Goal: Use online tool/utility: Utilize a website feature to perform a specific function

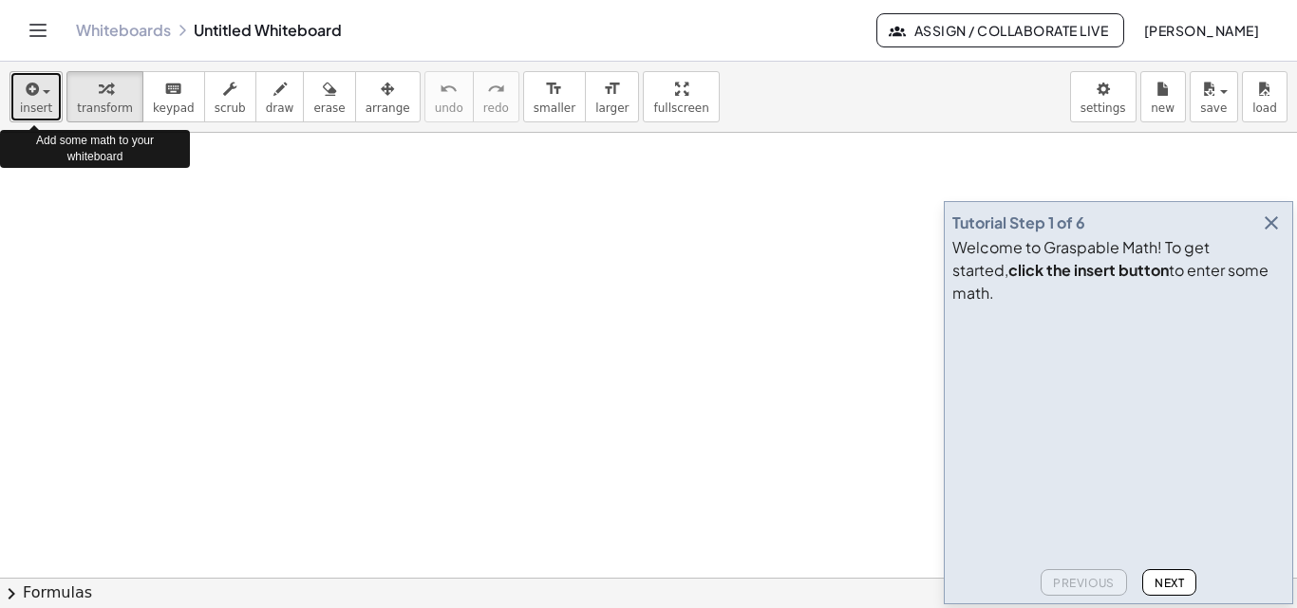
click at [45, 96] on div "button" at bounding box center [36, 88] width 32 height 23
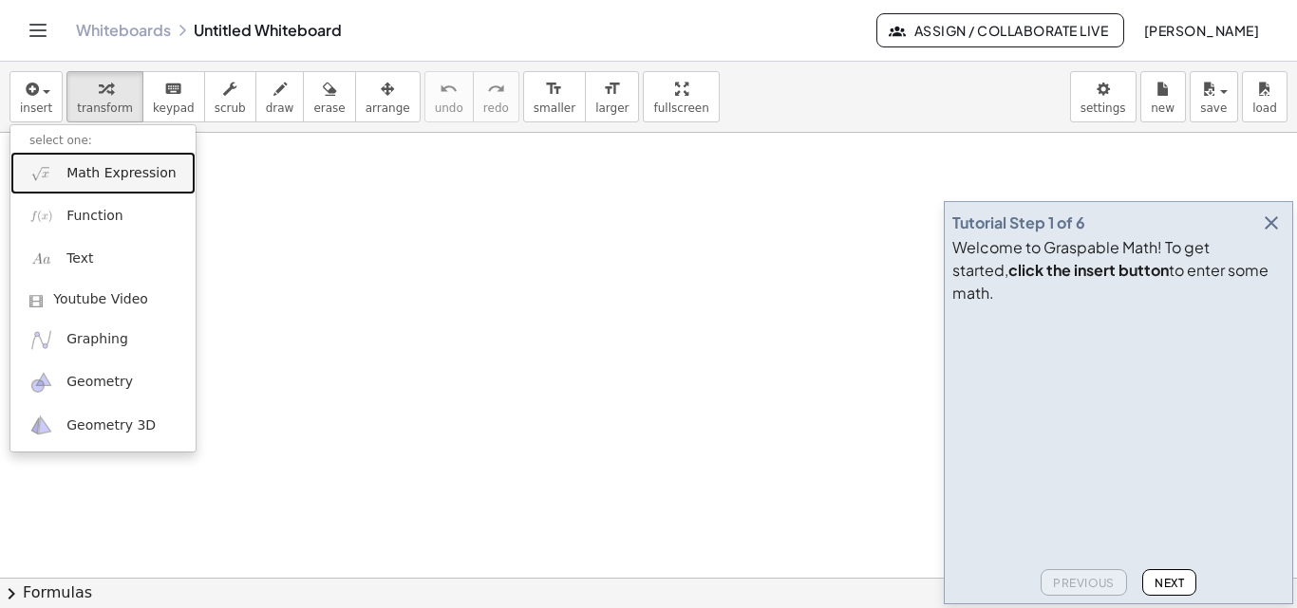
click at [122, 177] on span "Math Expression" at bounding box center [120, 173] width 109 height 19
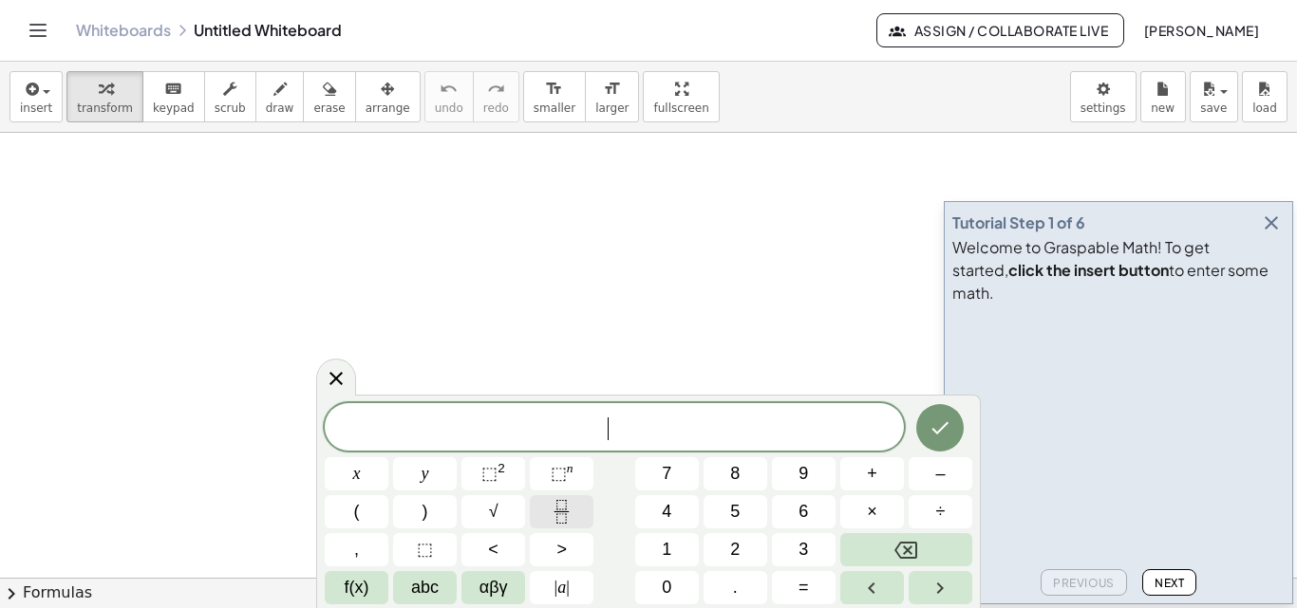
click at [561, 505] on icon "Fraction" at bounding box center [562, 512] width 24 height 24
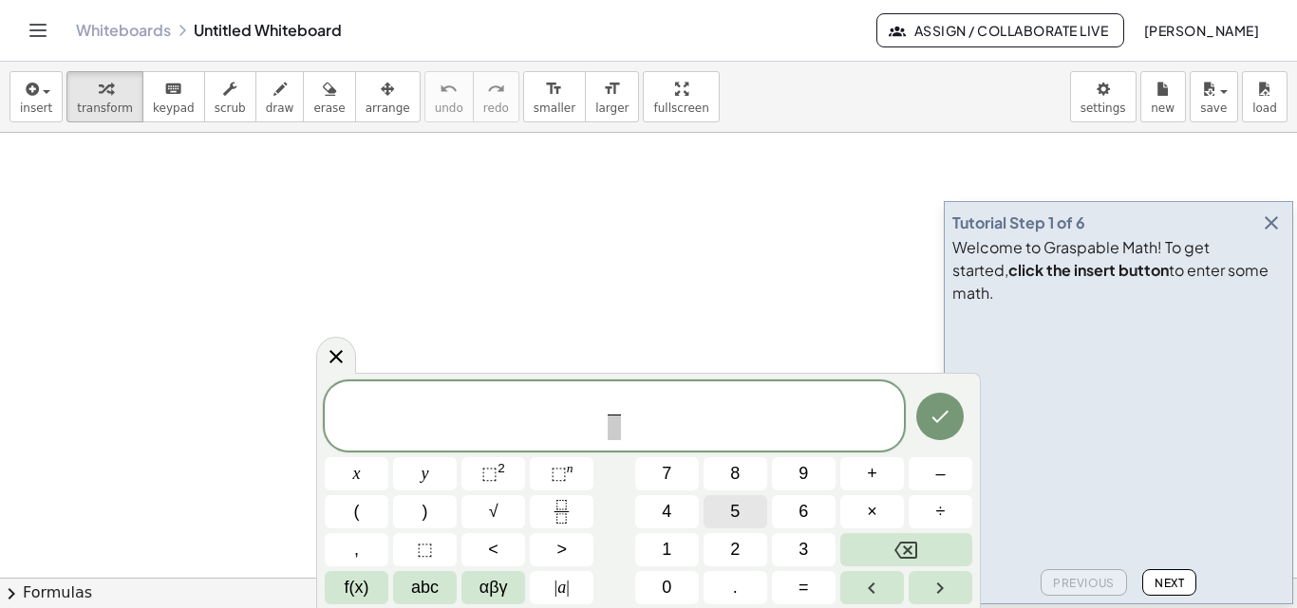
click at [739, 507] on span "5" at bounding box center [734, 512] width 9 height 26
drag, startPoint x: 614, startPoint y: 433, endPoint x: 746, endPoint y: 474, distance: 138.1
click at [746, 474] on button "8" at bounding box center [735, 474] width 64 height 33
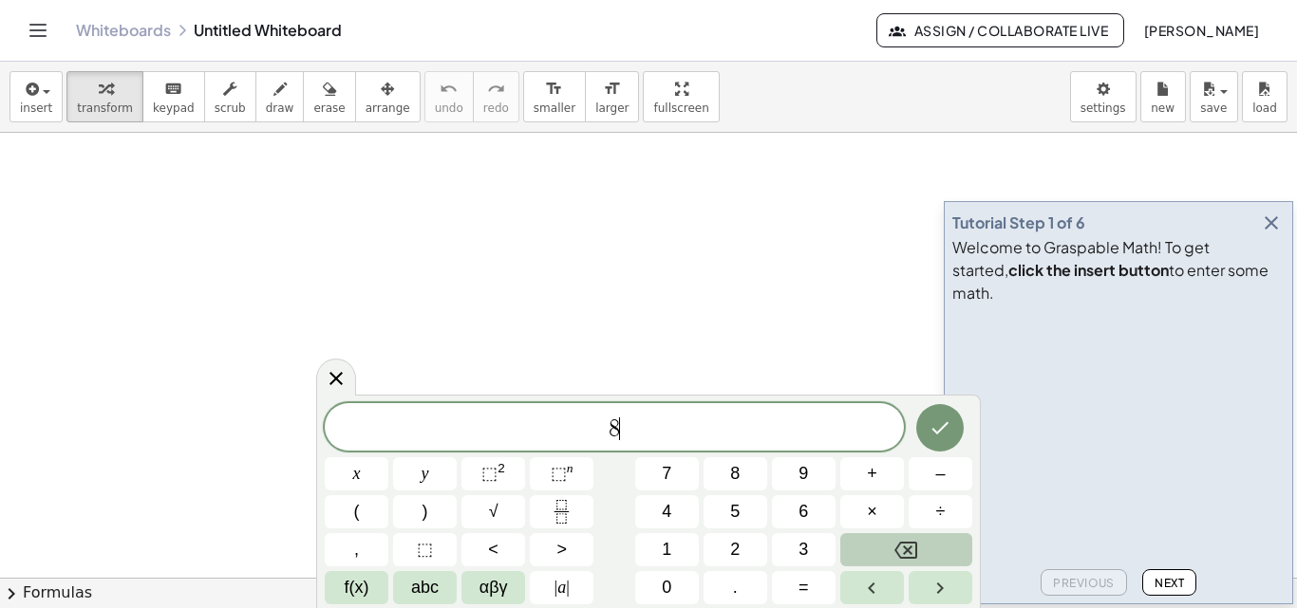
click at [901, 552] on icon "Backspace" at bounding box center [905, 550] width 23 height 23
click at [561, 509] on icon "Fraction" at bounding box center [562, 512] width 24 height 24
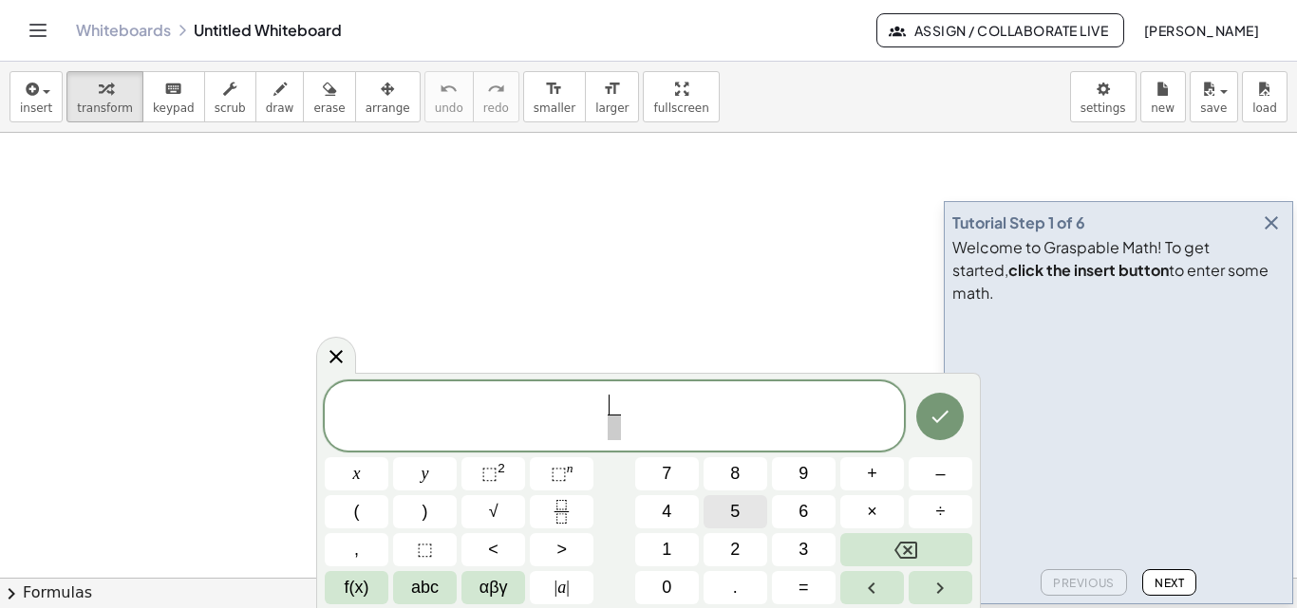
click at [736, 514] on span "5" at bounding box center [734, 512] width 9 height 26
click at [619, 432] on span "​" at bounding box center [614, 428] width 14 height 26
click at [737, 481] on span "8" at bounding box center [734, 474] width 9 height 26
click at [646, 420] on span "5 8 ​ ​" at bounding box center [614, 418] width 579 height 50
click at [868, 474] on span "+" at bounding box center [872, 474] width 10 height 26
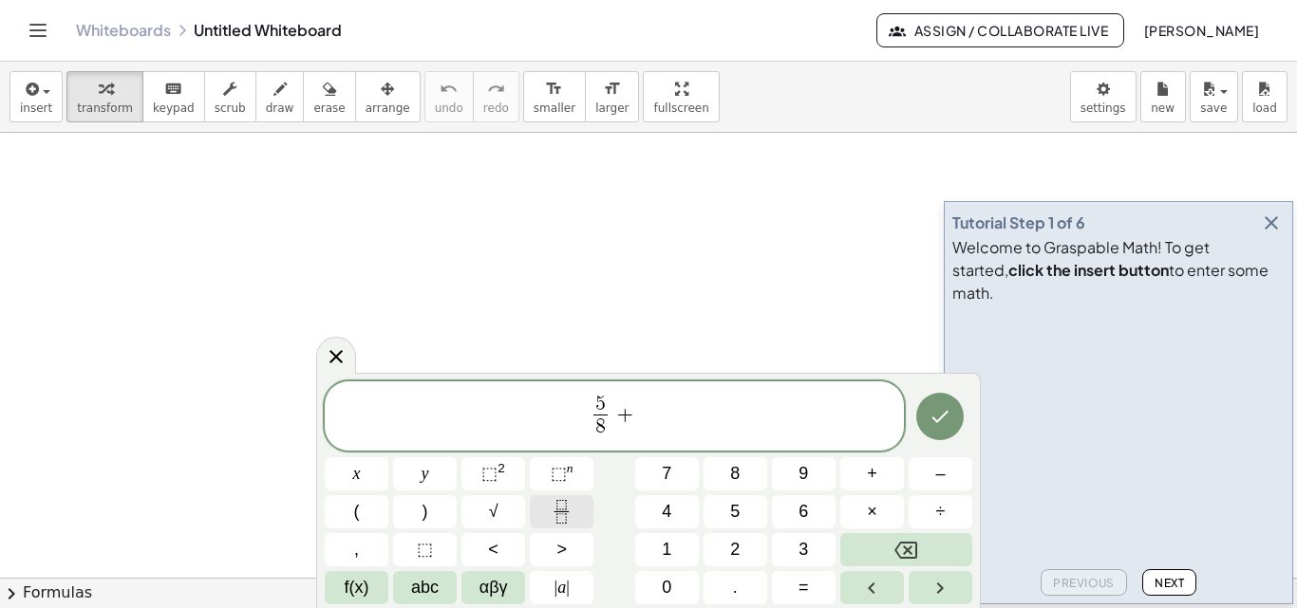
click at [564, 512] on rect "Fraction" at bounding box center [561, 512] width 14 height 1
click at [806, 474] on span "9" at bounding box center [802, 474] width 9 height 26
click at [634, 431] on span "​" at bounding box center [639, 428] width 14 height 26
click at [732, 508] on span "5" at bounding box center [734, 512] width 9 height 26
click at [674, 418] on span "5 8 ​ + 9 5 ​ ​" at bounding box center [614, 418] width 579 height 50
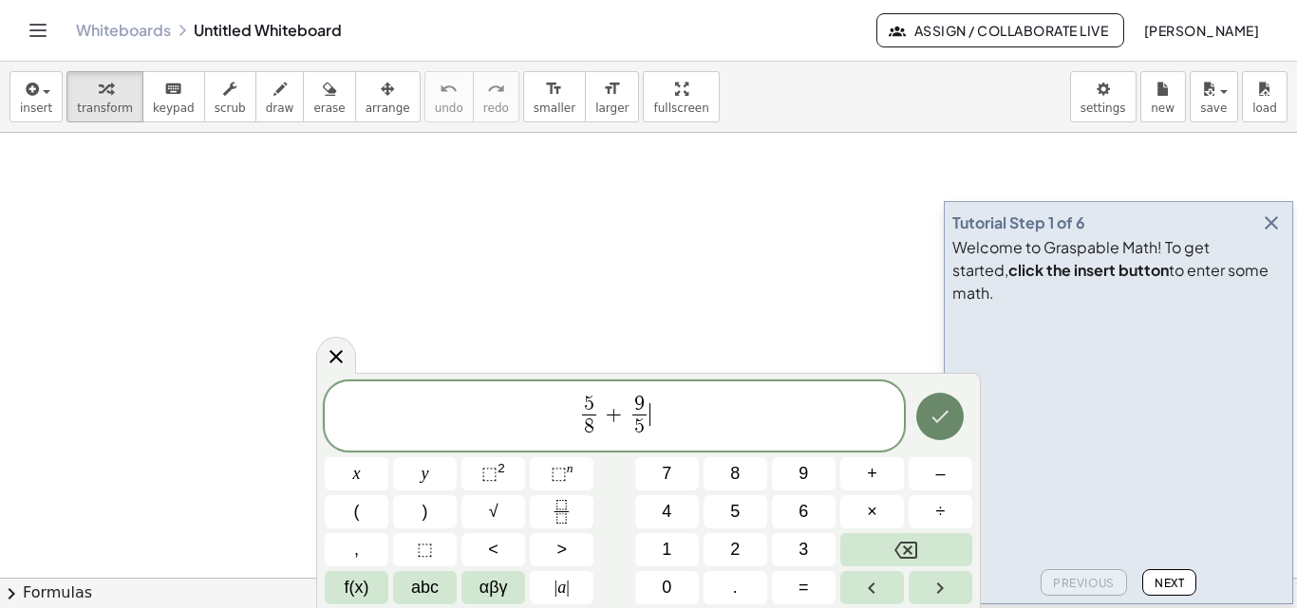
click at [940, 421] on icon "Done" at bounding box center [939, 416] width 23 height 23
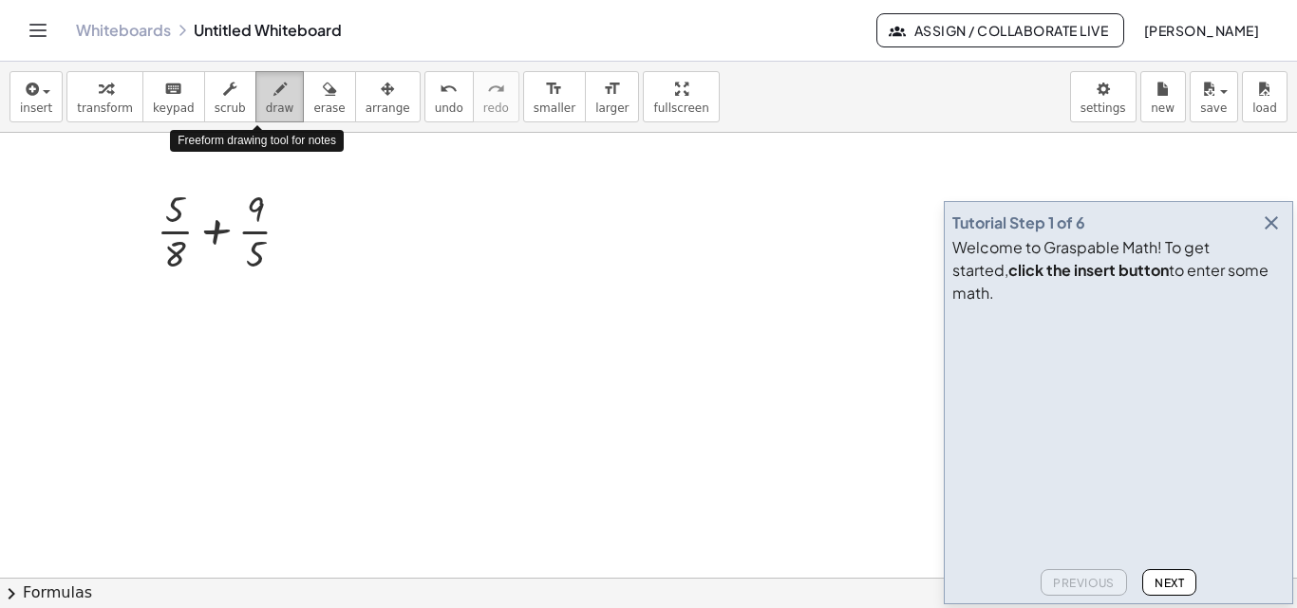
click at [273, 86] on icon "button" at bounding box center [279, 89] width 13 height 23
drag, startPoint x: 286, startPoint y: 234, endPoint x: 305, endPoint y: 233, distance: 19.0
drag, startPoint x: 282, startPoint y: 223, endPoint x: 301, endPoint y: 223, distance: 19.0
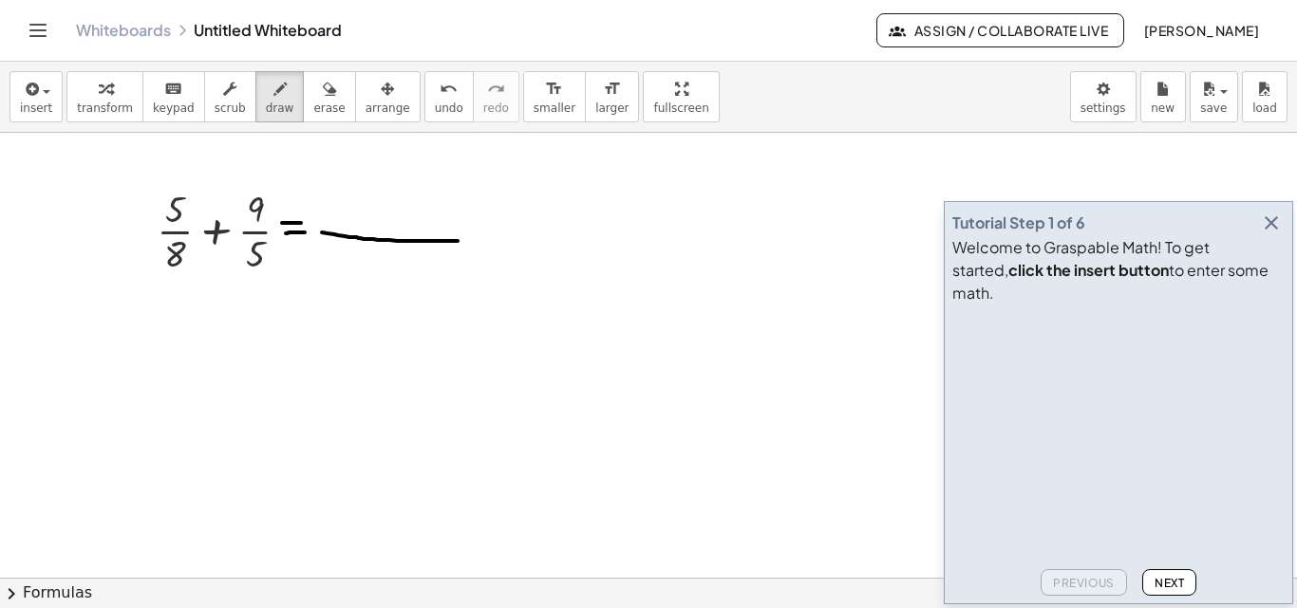
drag, startPoint x: 322, startPoint y: 233, endPoint x: 458, endPoint y: 241, distance: 136.0
click at [1267, 234] on icon "button" at bounding box center [1271, 223] width 23 height 23
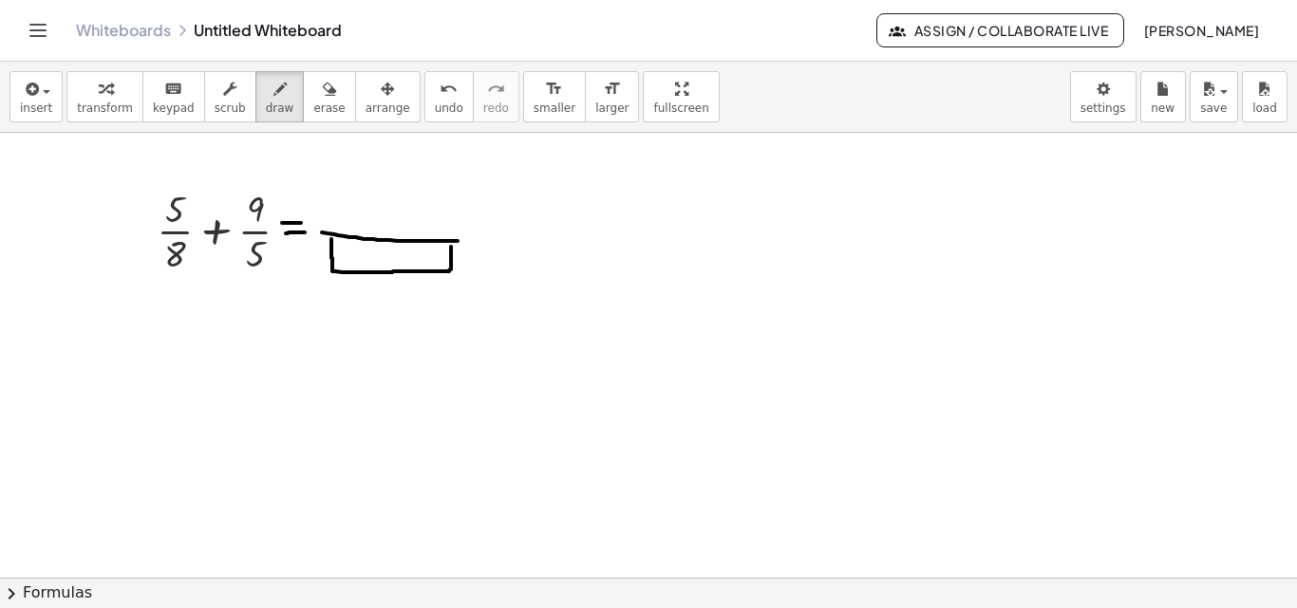
drag, startPoint x: 331, startPoint y: 239, endPoint x: 451, endPoint y: 247, distance: 119.8
drag, startPoint x: 345, startPoint y: 242, endPoint x: 344, endPoint y: 256, distance: 14.3
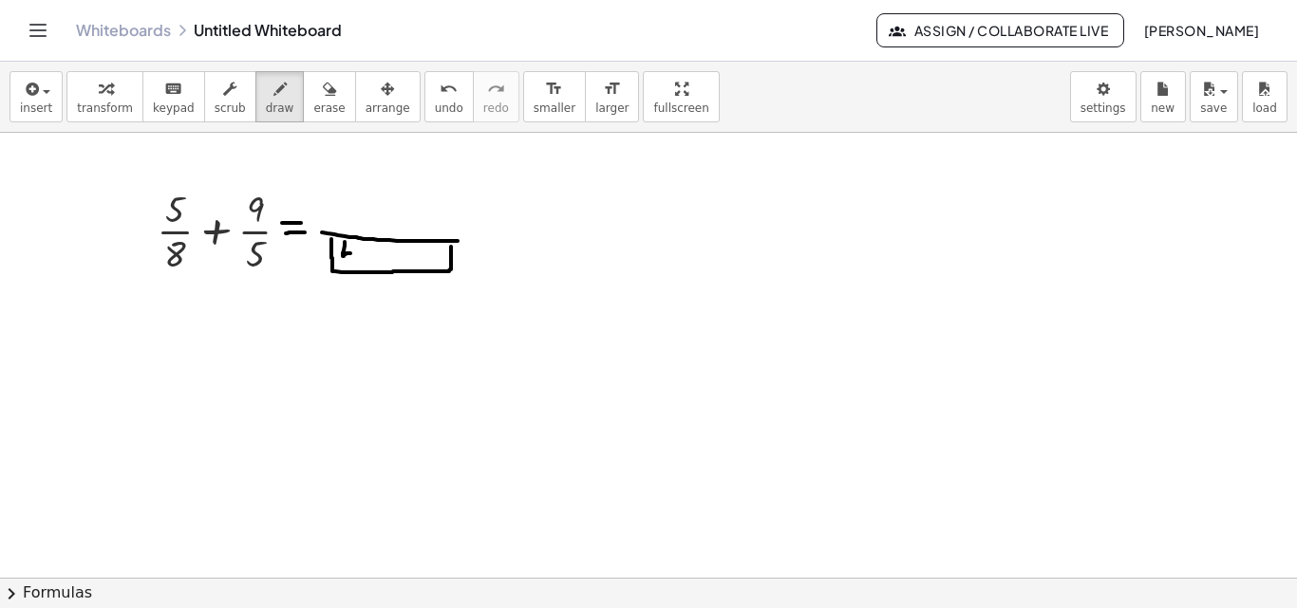
drag, startPoint x: 353, startPoint y: 242, endPoint x: 353, endPoint y: 269, distance: 26.6
drag, startPoint x: 328, startPoint y: 200, endPoint x: 345, endPoint y: 226, distance: 30.8
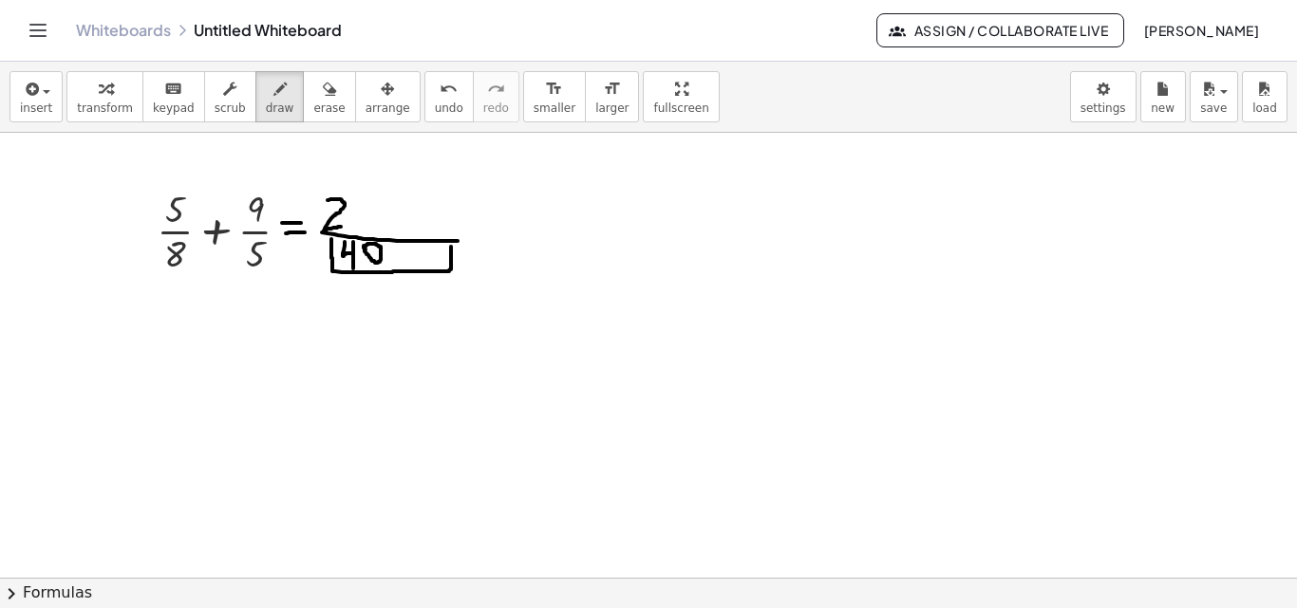
drag, startPoint x: 355, startPoint y: 203, endPoint x: 379, endPoint y: 198, distance: 24.2
drag, startPoint x: 360, startPoint y: 201, endPoint x: 353, endPoint y: 219, distance: 19.2
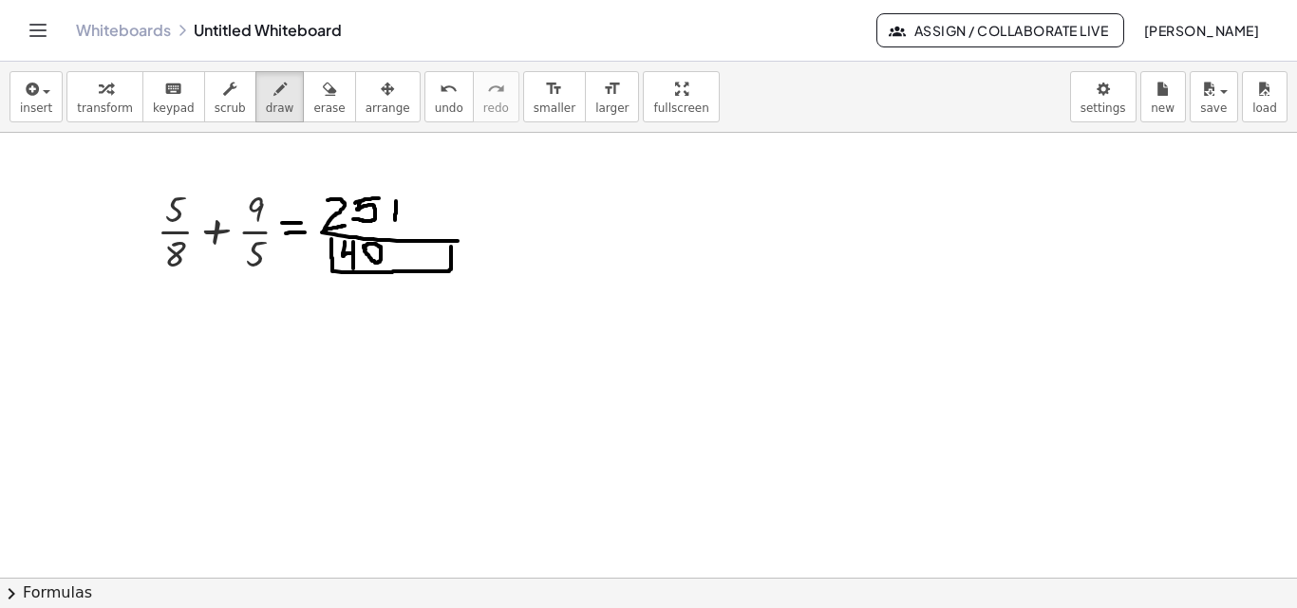
drag, startPoint x: 396, startPoint y: 201, endPoint x: 394, endPoint y: 224, distance: 22.9
drag, startPoint x: 385, startPoint y: 212, endPoint x: 409, endPoint y: 212, distance: 23.7
drag, startPoint x: 415, startPoint y: 197, endPoint x: 425, endPoint y: 232, distance: 36.6
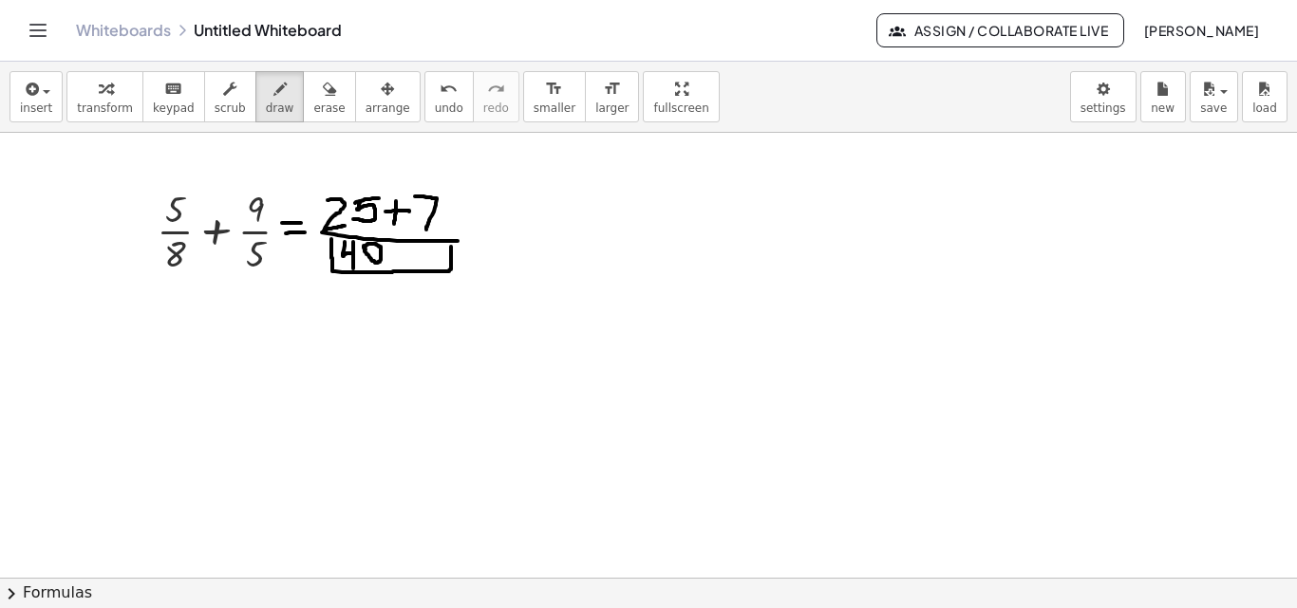
drag, startPoint x: 417, startPoint y: 211, endPoint x: 441, endPoint y: 213, distance: 24.8
drag, startPoint x: 444, startPoint y: 198, endPoint x: 465, endPoint y: 228, distance: 36.1
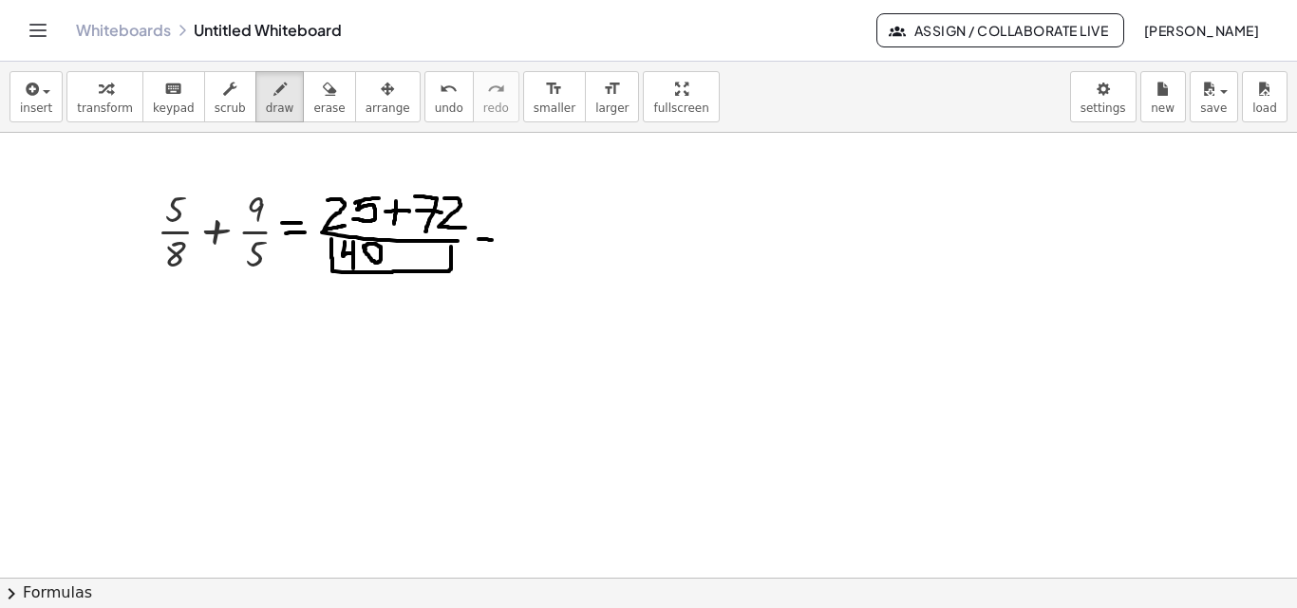
drag, startPoint x: 478, startPoint y: 239, endPoint x: 499, endPoint y: 240, distance: 20.9
drag, startPoint x: 477, startPoint y: 223, endPoint x: 504, endPoint y: 226, distance: 26.7
drag, startPoint x: 576, startPoint y: 201, endPoint x: 583, endPoint y: 238, distance: 37.6
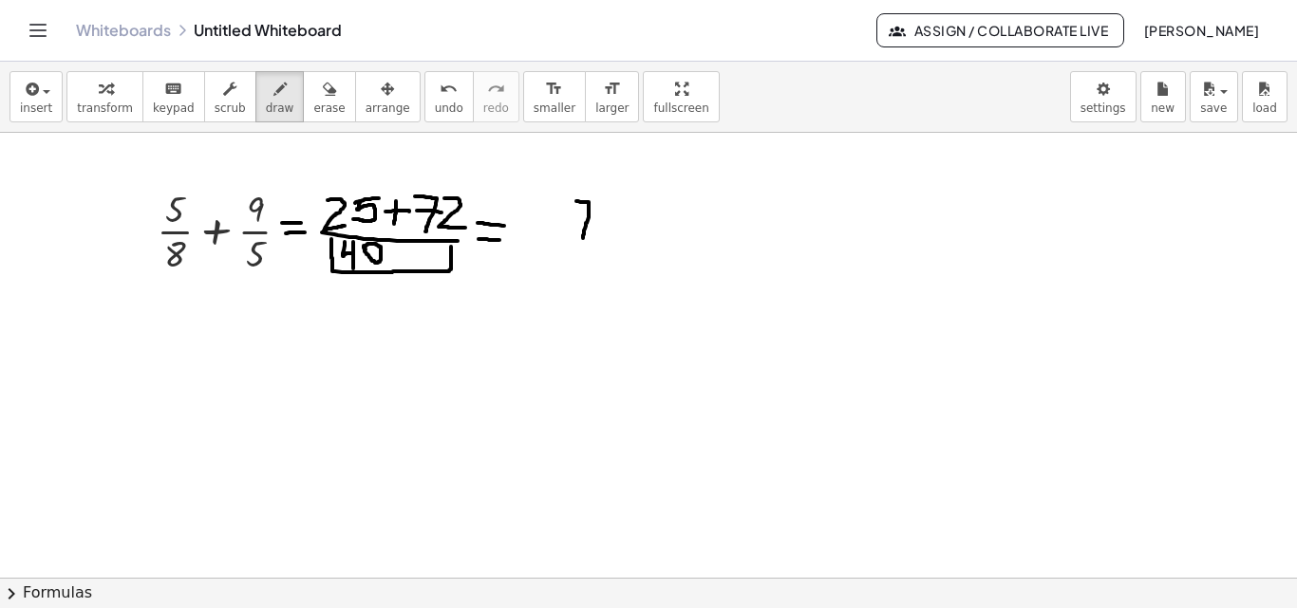
drag, startPoint x: 571, startPoint y: 218, endPoint x: 597, endPoint y: 221, distance: 26.7
drag, startPoint x: 553, startPoint y: 203, endPoint x: 549, endPoint y: 230, distance: 27.0
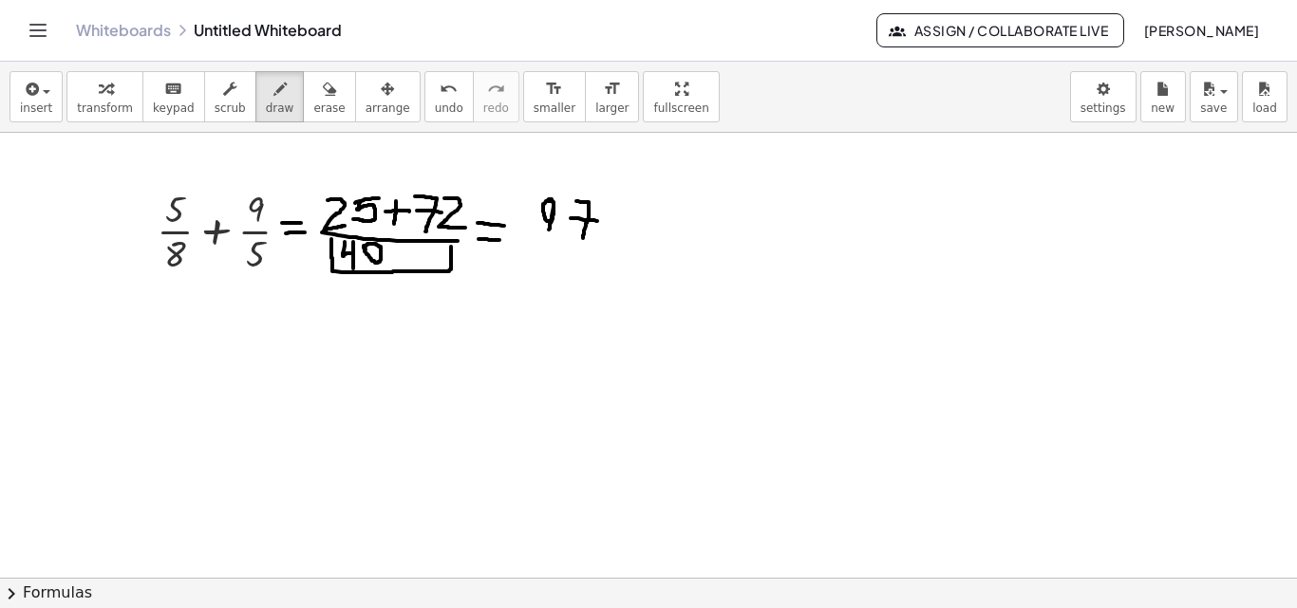
drag, startPoint x: 530, startPoint y: 238, endPoint x: 609, endPoint y: 248, distance: 80.3
drag, startPoint x: 552, startPoint y: 249, endPoint x: 561, endPoint y: 264, distance: 17.9
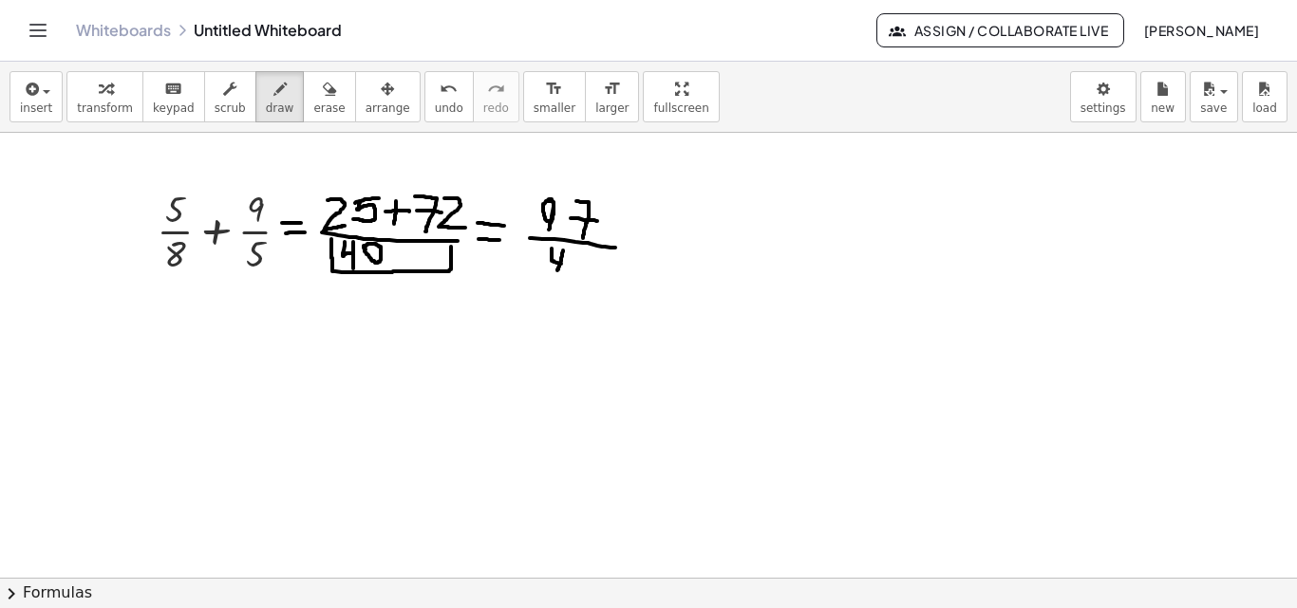
drag, startPoint x: 563, startPoint y: 251, endPoint x: 557, endPoint y: 277, distance: 27.2
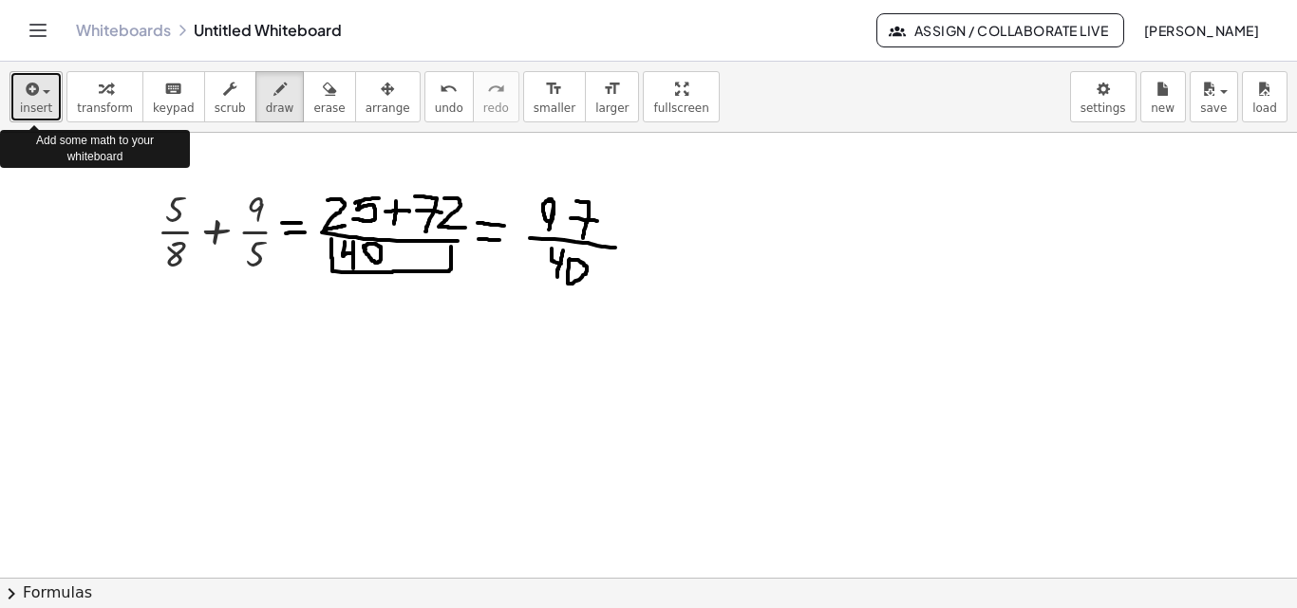
click at [38, 106] on span "insert" at bounding box center [36, 108] width 32 height 13
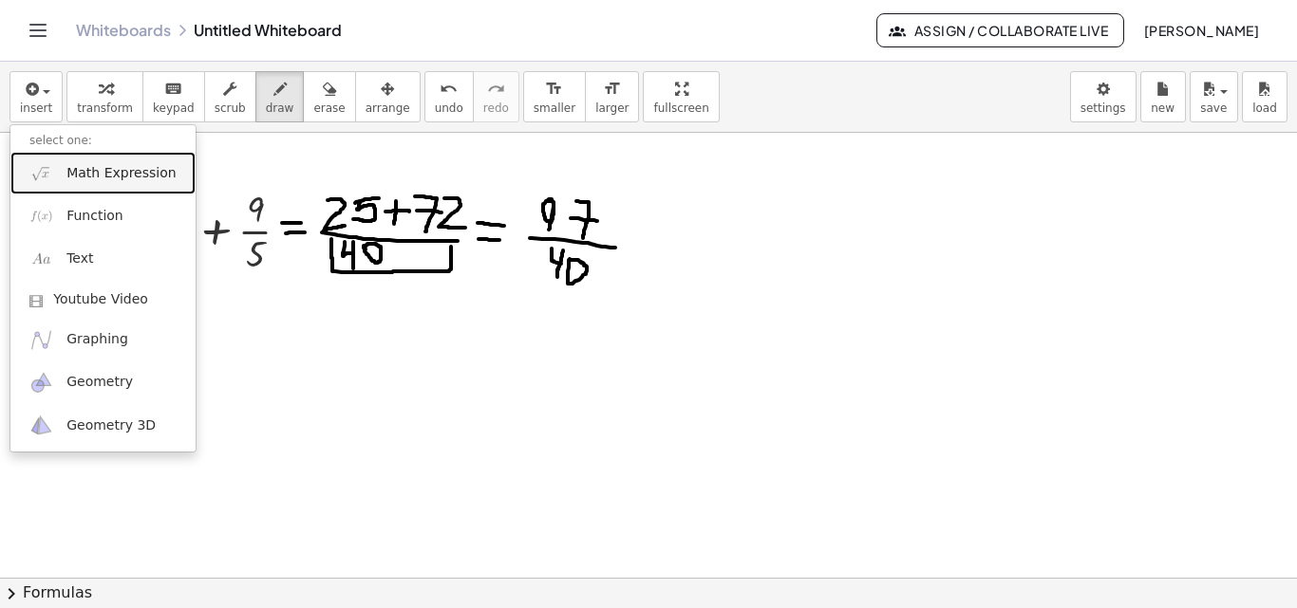
click at [95, 180] on span "Math Expression" at bounding box center [120, 173] width 109 height 19
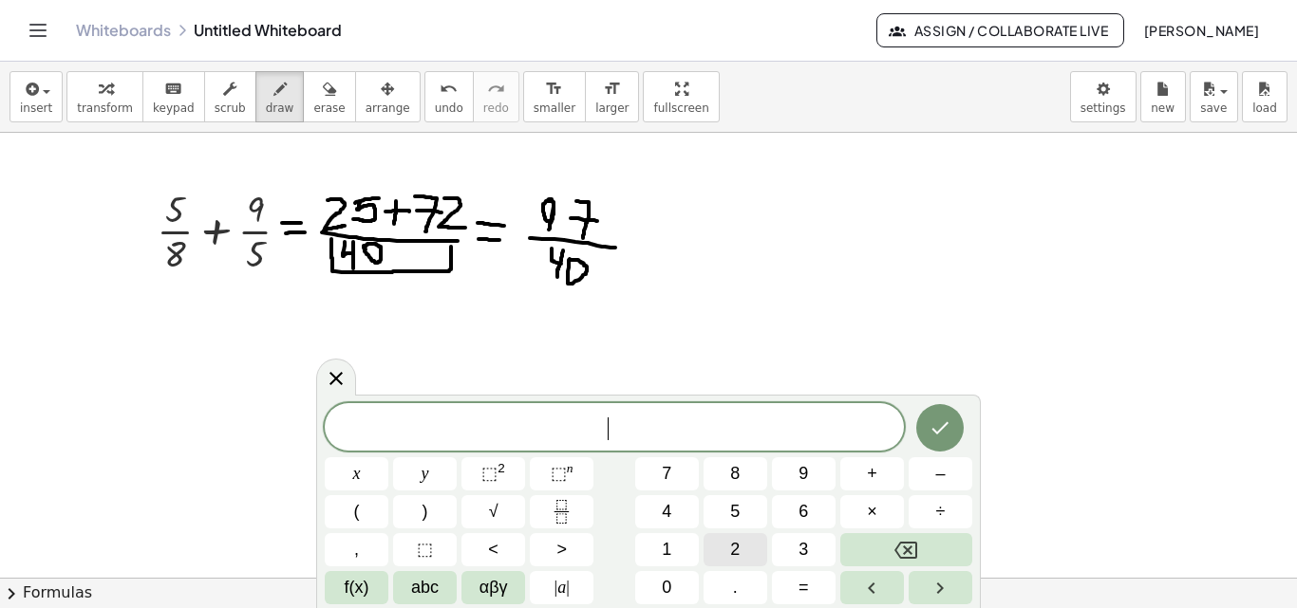
click at [741, 556] on button "2" at bounding box center [735, 549] width 64 height 33
click at [357, 472] on span "x" at bounding box center [357, 474] width 8 height 26
click at [504, 470] on span "⬚ 2" at bounding box center [493, 474] width 24 height 26
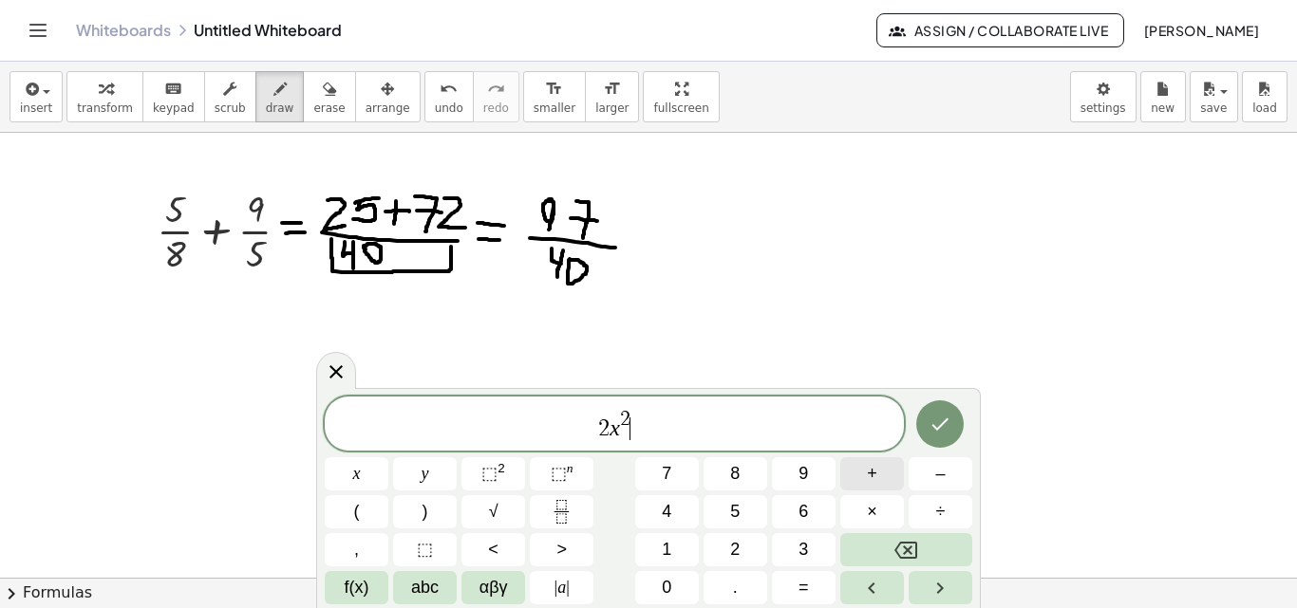
click at [874, 470] on span "+" at bounding box center [872, 474] width 10 height 26
click at [669, 515] on span "4" at bounding box center [666, 512] width 9 height 26
click at [357, 469] on span "x" at bounding box center [357, 474] width 8 height 26
click at [871, 473] on span "+" at bounding box center [872, 474] width 10 height 26
click at [661, 547] on button "1" at bounding box center [667, 549] width 64 height 33
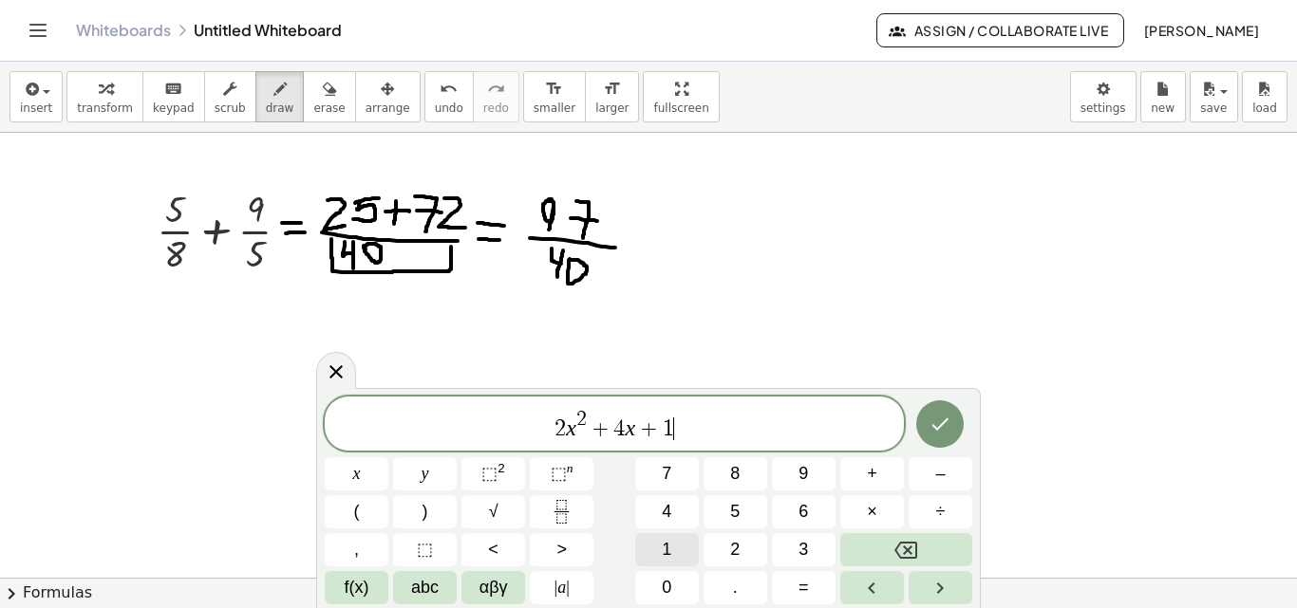
click at [661, 547] on button "1" at bounding box center [667, 549] width 64 height 33
click at [933, 428] on icon "Done" at bounding box center [939, 424] width 23 height 23
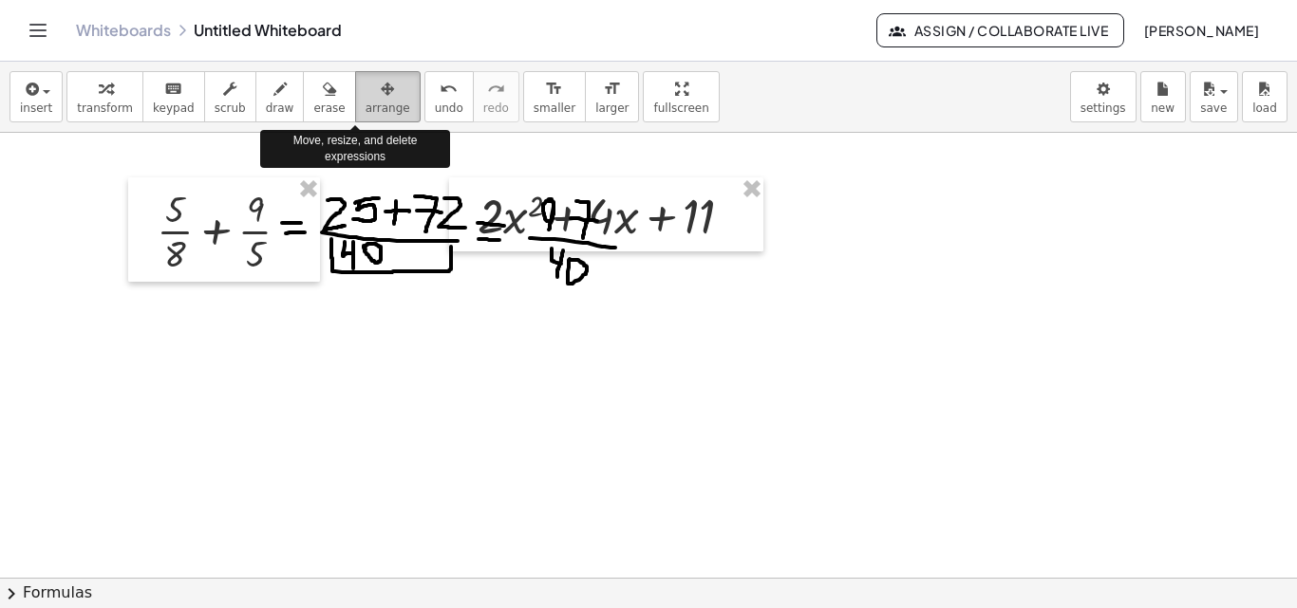
click at [381, 98] on icon "button" at bounding box center [387, 89] width 13 height 23
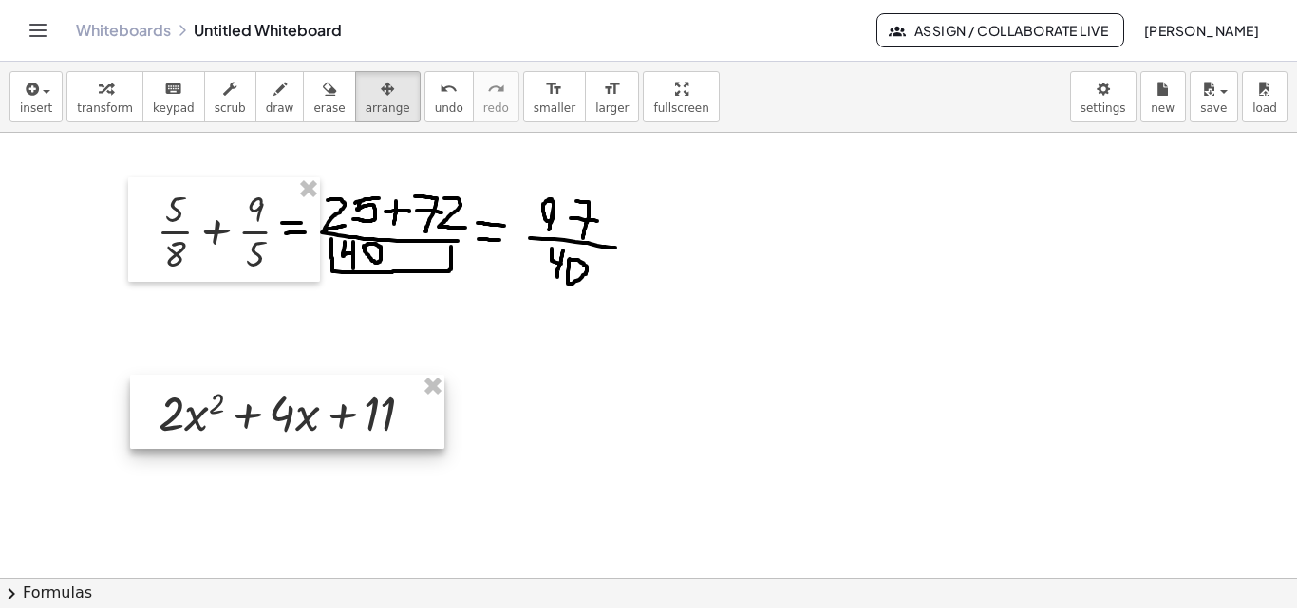
drag, startPoint x: 636, startPoint y: 203, endPoint x: 317, endPoint y: 401, distance: 375.1
click at [317, 401] on div at bounding box center [287, 412] width 314 height 74
